Goal: Task Accomplishment & Management: Use online tool/utility

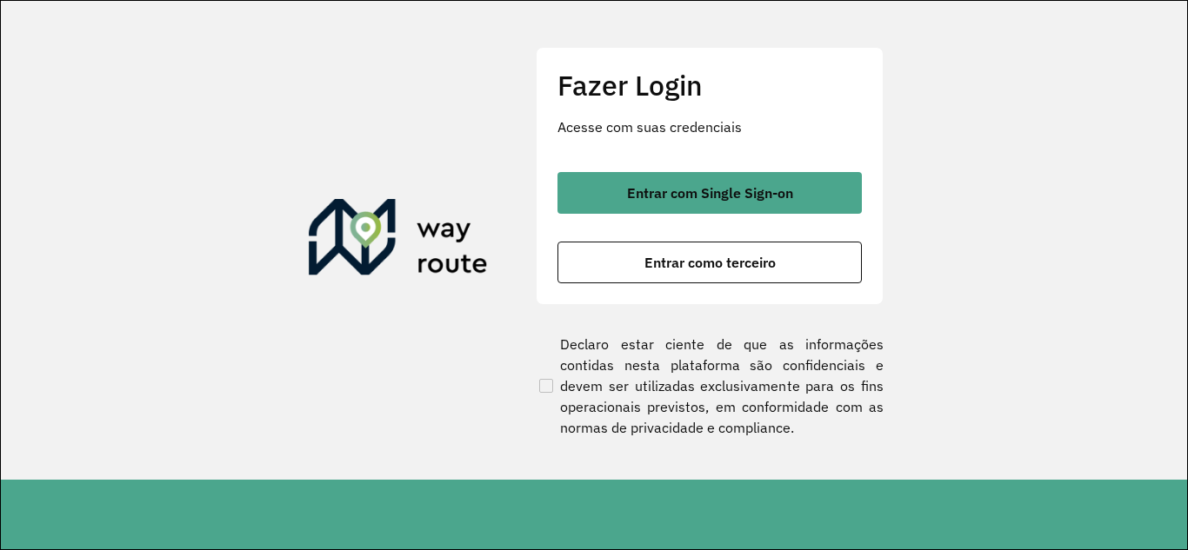
click at [730, 260] on span "Entrar como terceiro" at bounding box center [709, 263] width 131 height 14
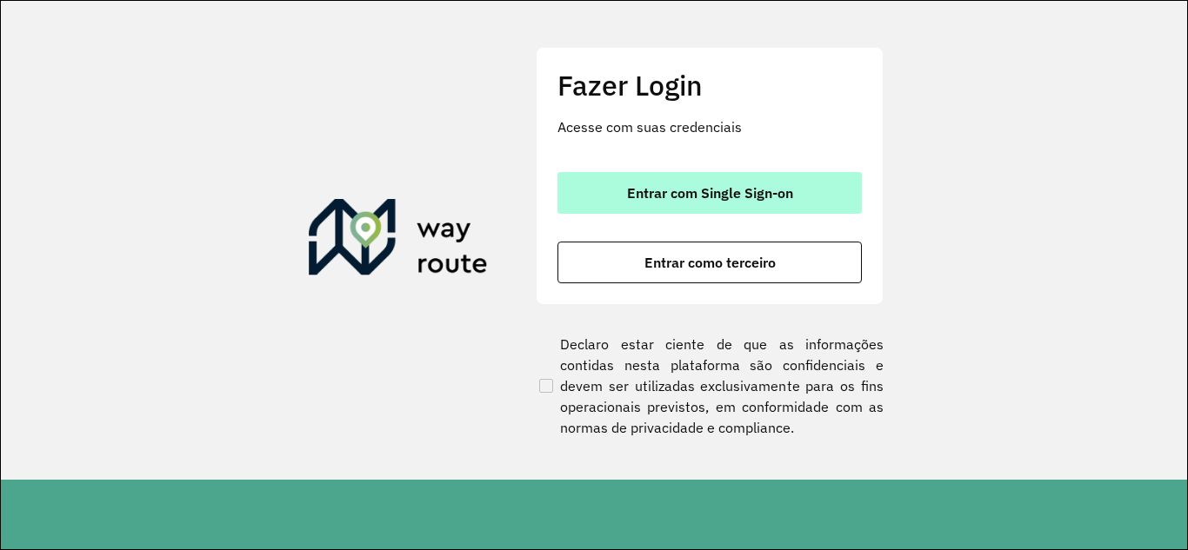
click at [711, 196] on span "Entrar com Single Sign-on" at bounding box center [710, 193] width 166 height 14
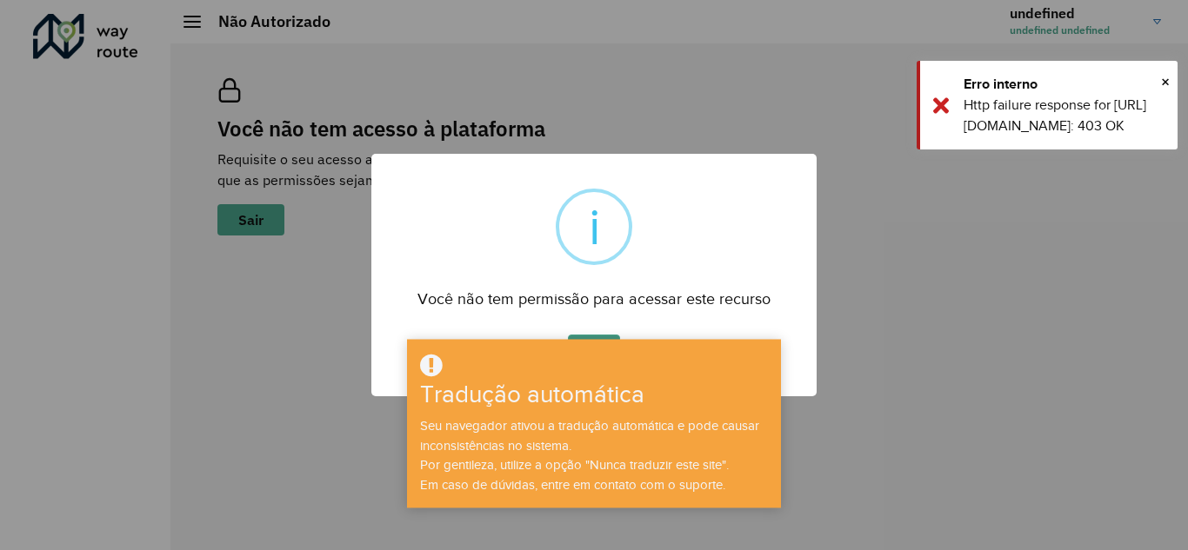
drag, startPoint x: 578, startPoint y: 353, endPoint x: 583, endPoint y: 338, distance: 15.7
click at [579, 350] on div "Tradução automática Seu navegador ativou a tradução automática e pode causar in…" at bounding box center [594, 423] width 374 height 169
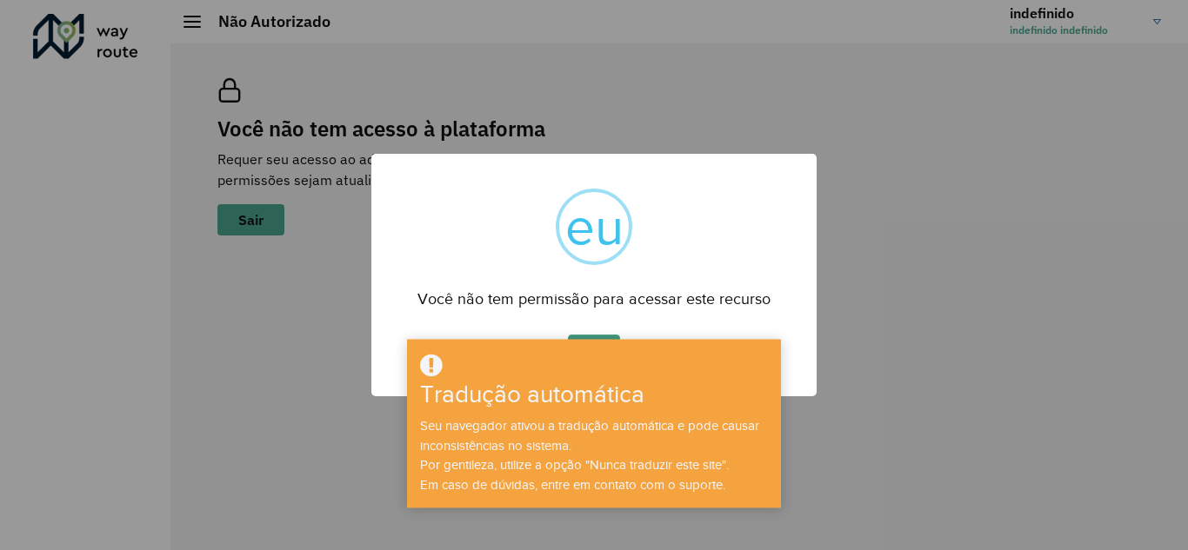
click at [585, 337] on button "OK" at bounding box center [593, 355] width 51 height 40
